Goal: Task Accomplishment & Management: Use online tool/utility

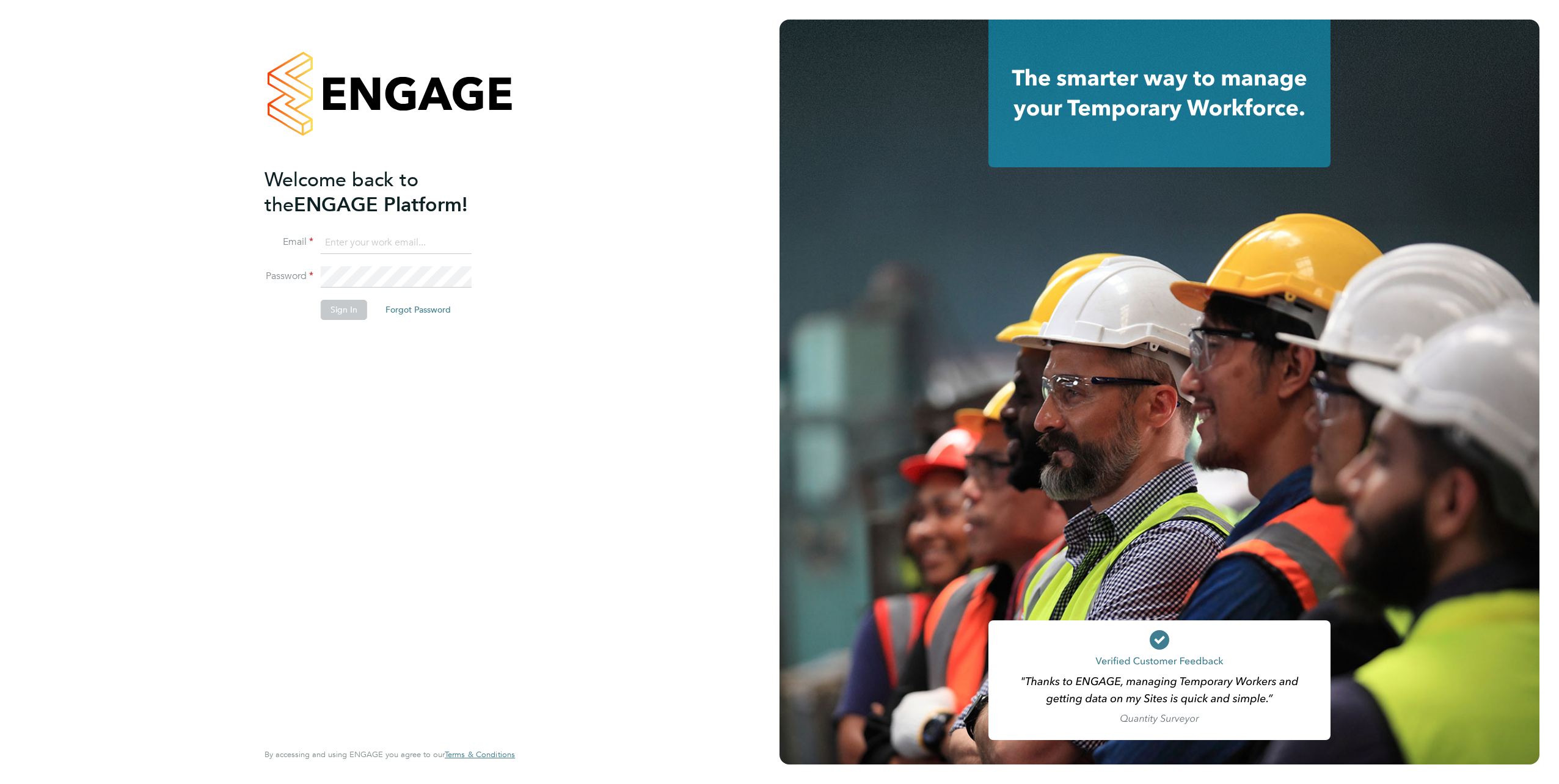
type input "[EMAIL_ADDRESS][PERSON_NAME][DOMAIN_NAME]"
drag, startPoint x: 352, startPoint y: 349, endPoint x: 350, endPoint y: 336, distance: 13.2
click at [352, 345] on div "Welcome back to the ENGAGE Platform! Email [EMAIL_ADDRESS][PERSON_NAME][DOMAIN_…" at bounding box center [384, 453] width 238 height 572
click at [348, 313] on button "Sign In" at bounding box center [344, 309] width 47 height 19
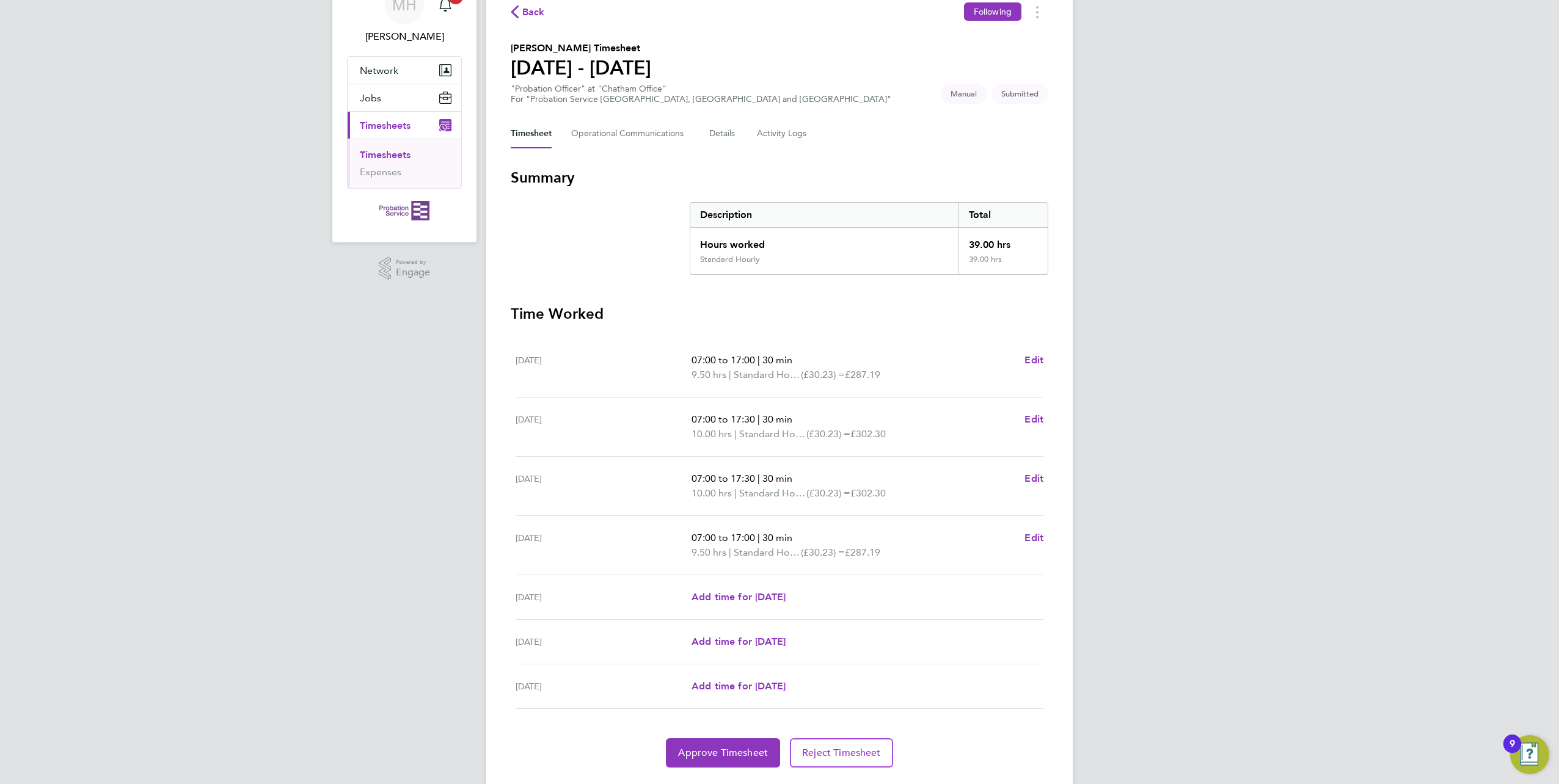
scroll to position [93, 0]
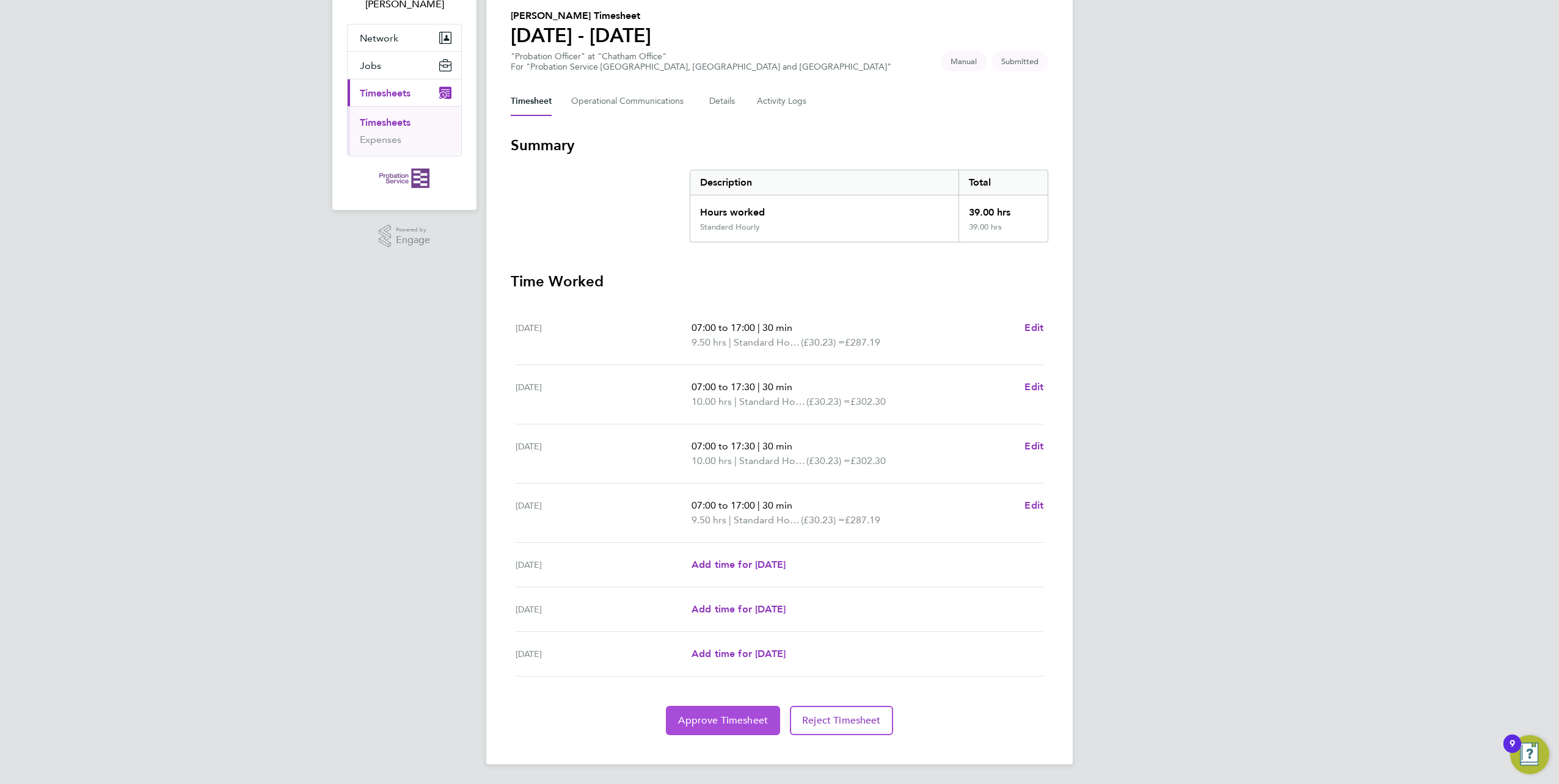
click at [720, 720] on span "Approve Timesheet" at bounding box center [723, 720] width 90 height 12
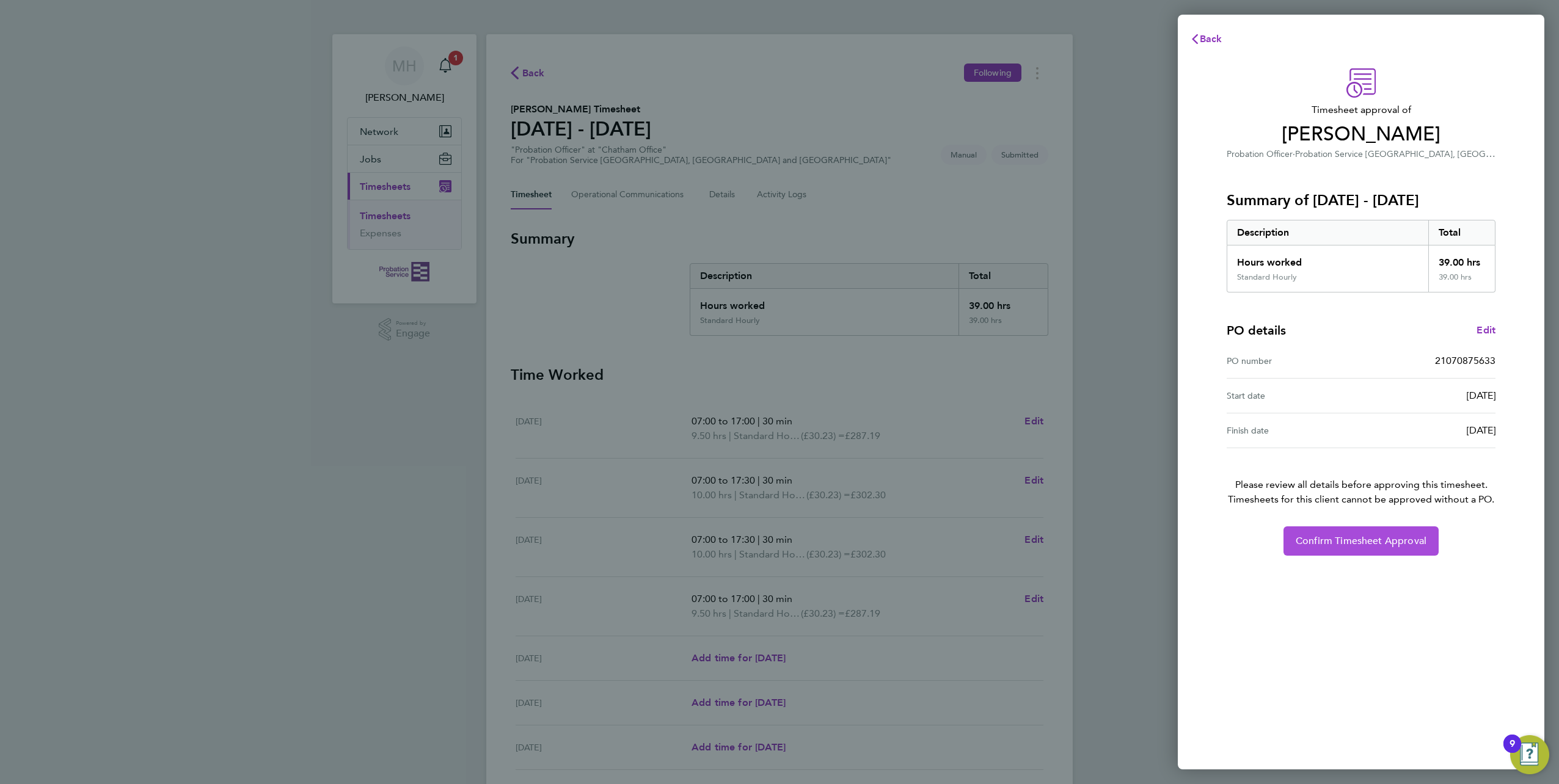
click at [1327, 536] on span "Confirm Timesheet Approval" at bounding box center [1361, 541] width 131 height 12
